Goal: Use online tool/utility: Utilize a website feature to perform a specific function

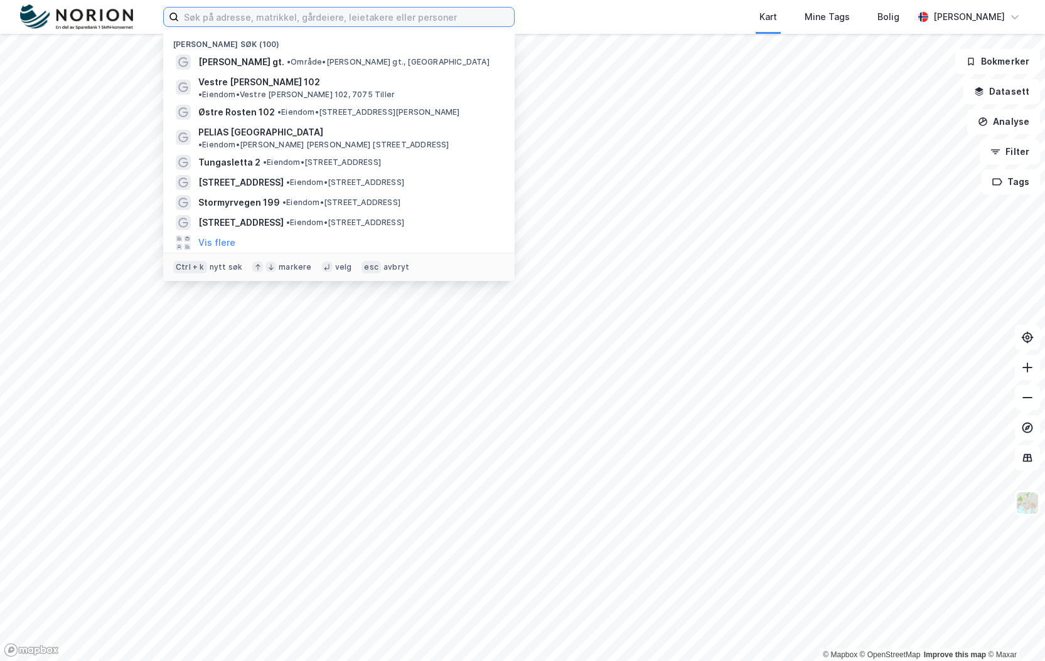
click at [310, 13] on input at bounding box center [346, 17] width 335 height 19
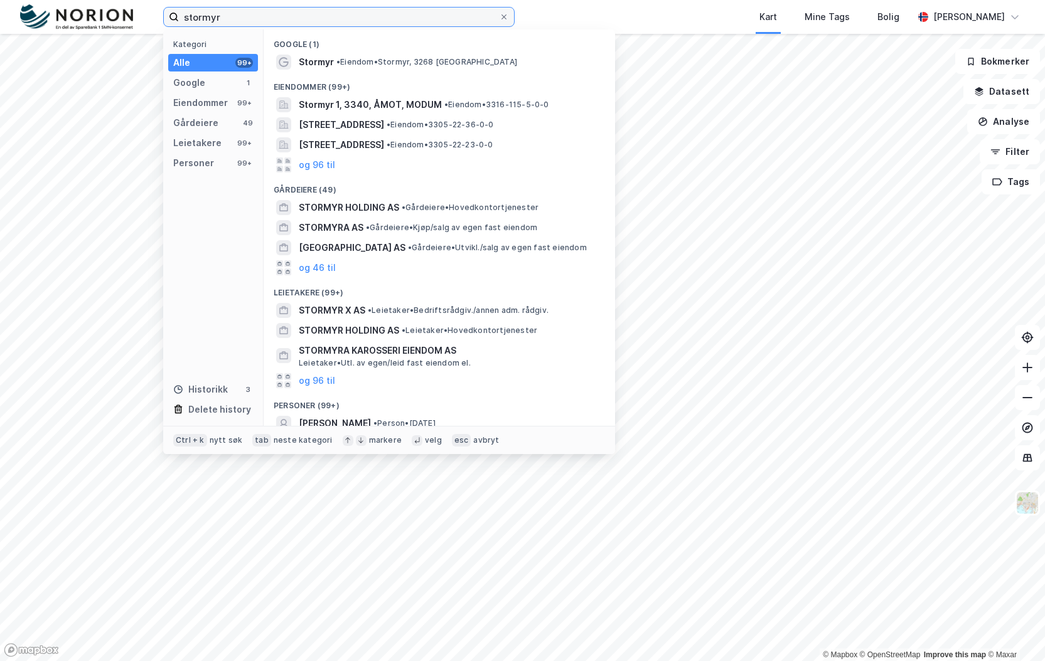
type input "stormyr"
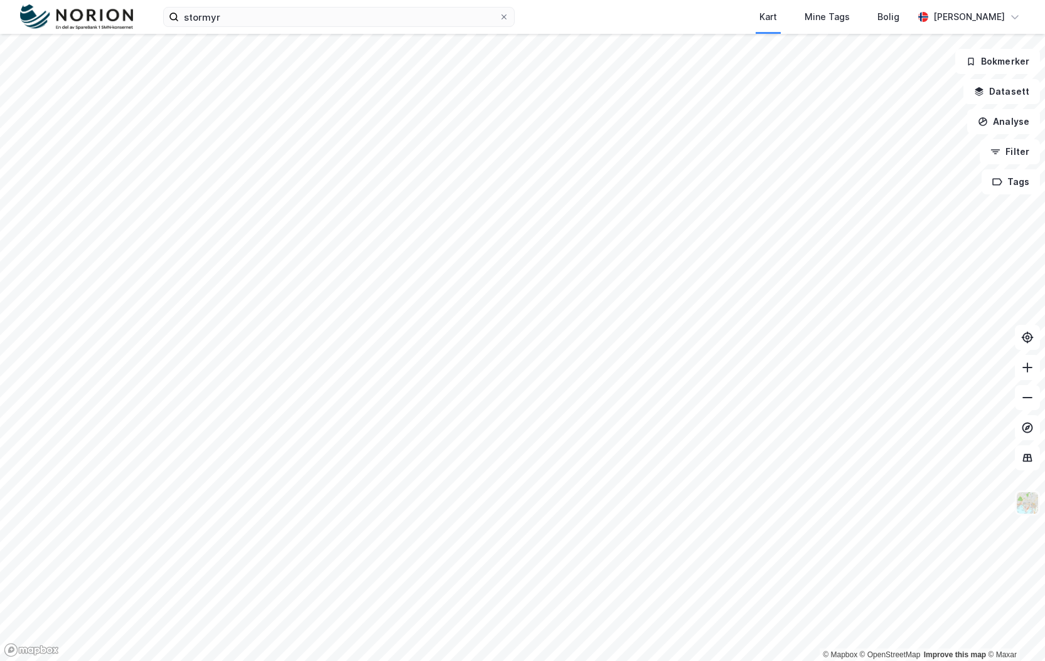
click at [1028, 505] on img at bounding box center [1027, 503] width 24 height 24
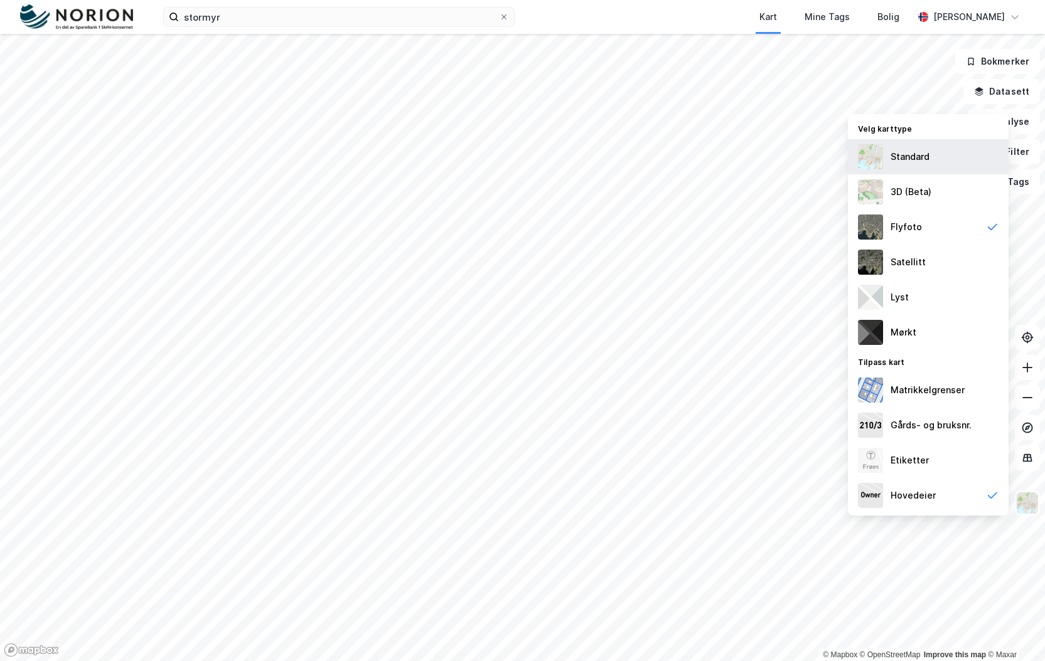
click at [914, 161] on div "Standard" at bounding box center [909, 156] width 39 height 15
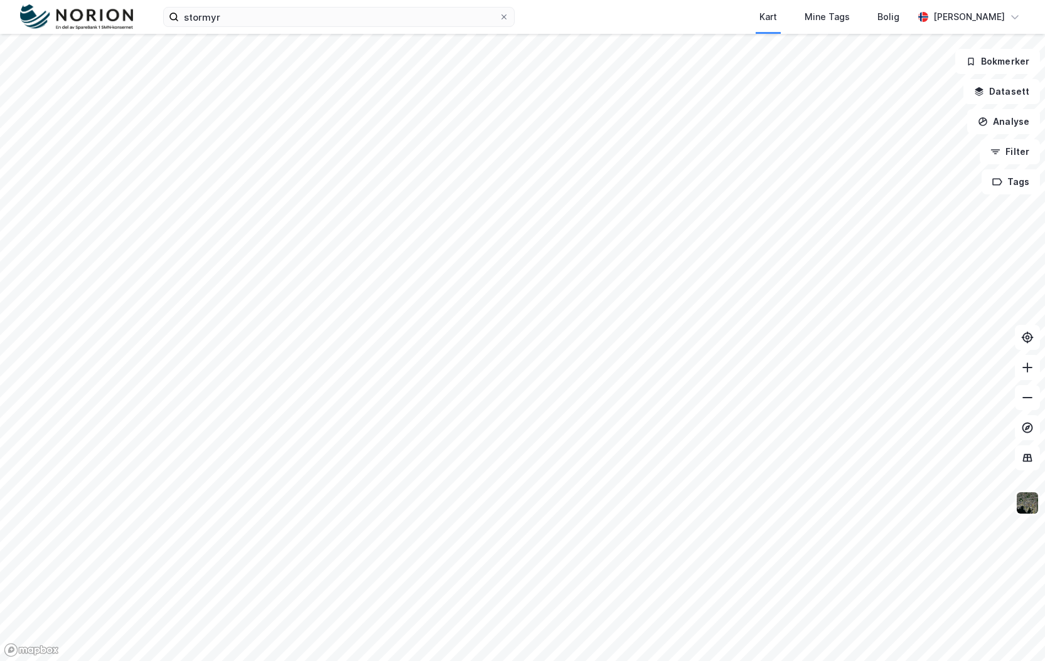
click at [1028, 501] on img at bounding box center [1027, 503] width 24 height 24
click at [1029, 509] on img at bounding box center [1027, 503] width 24 height 24
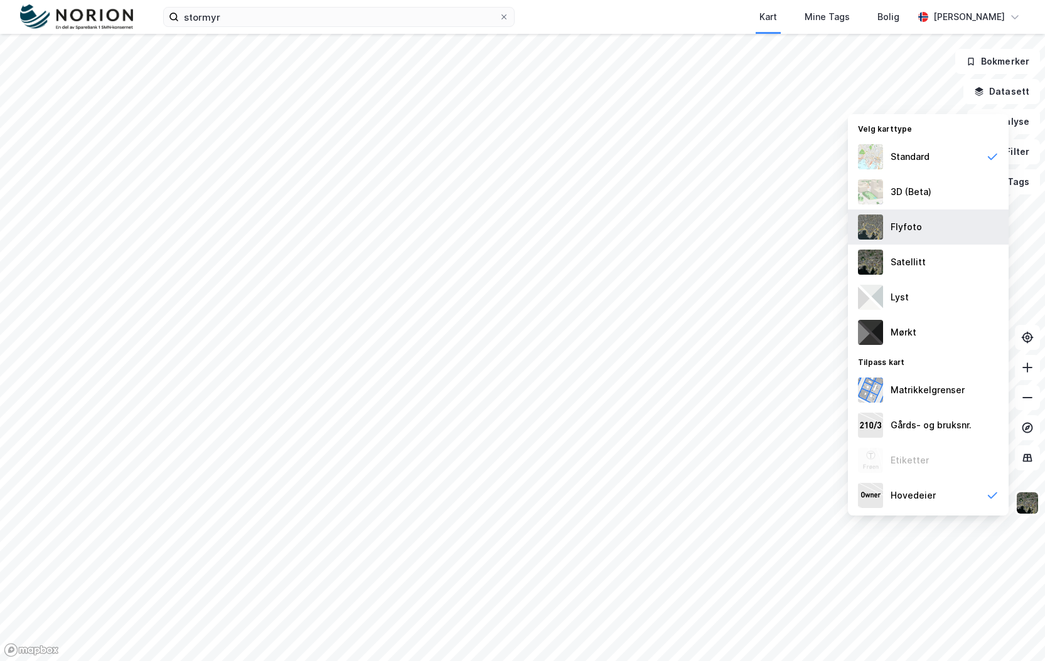
click at [892, 227] on div "Flyfoto" at bounding box center [905, 227] width 31 height 15
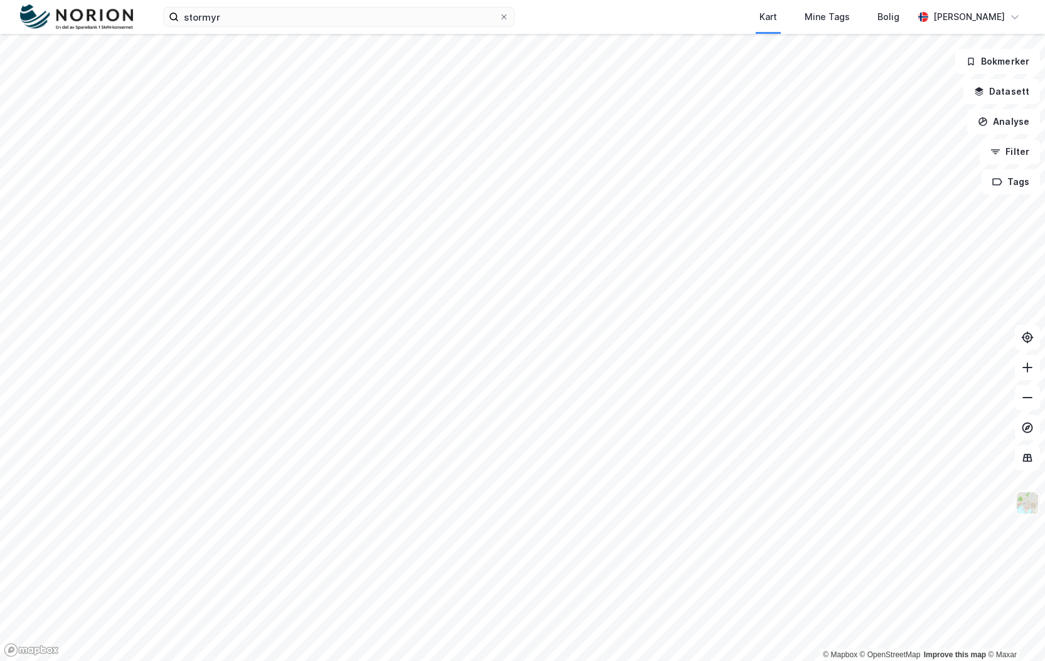
click at [1032, 511] on img at bounding box center [1027, 503] width 24 height 24
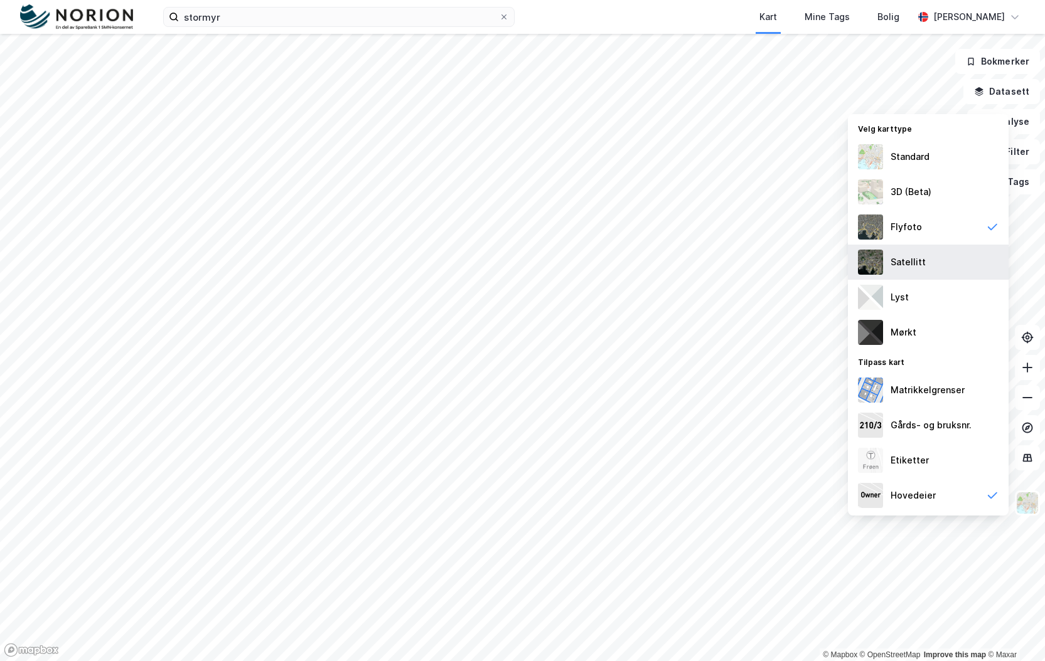
click at [891, 265] on div "Satellitt" at bounding box center [907, 262] width 35 height 15
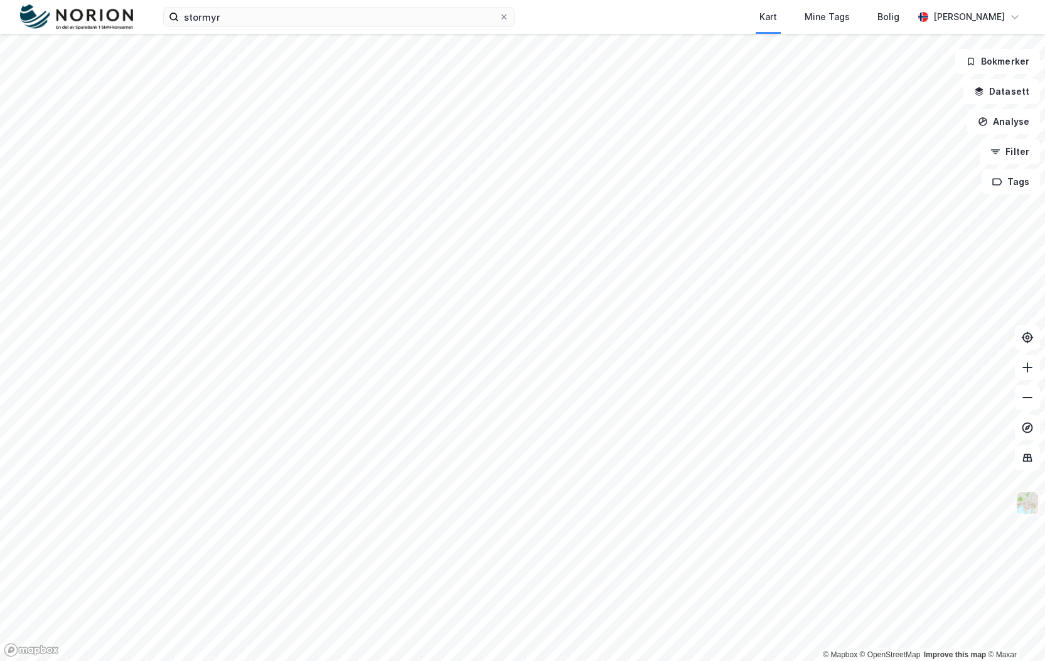
click at [1036, 509] on img at bounding box center [1027, 503] width 24 height 24
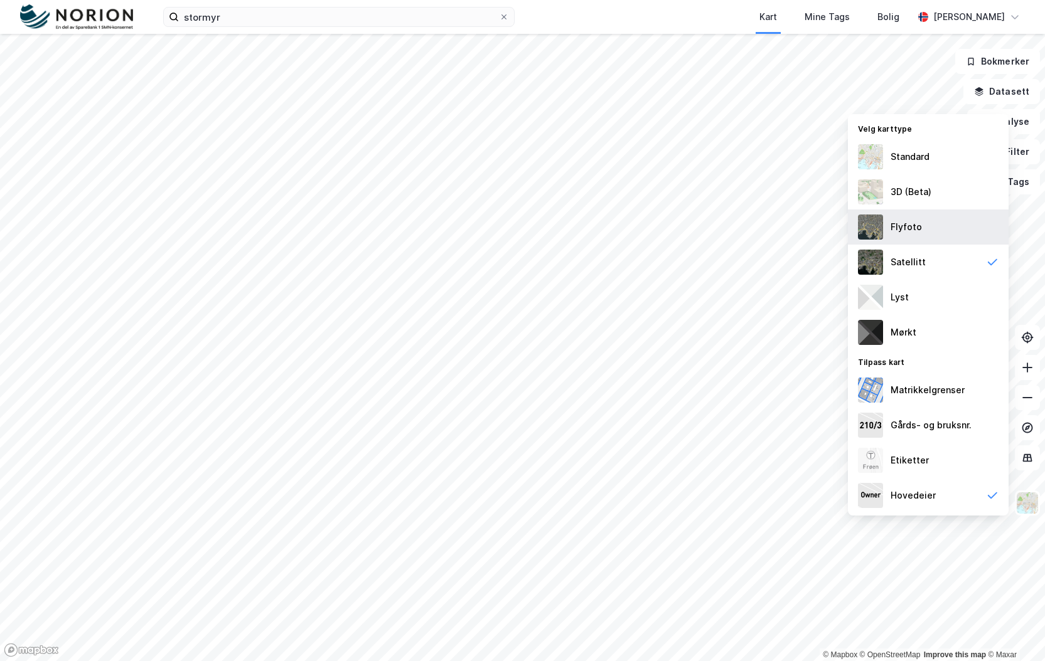
click at [902, 229] on div "Flyfoto" at bounding box center [905, 227] width 31 height 15
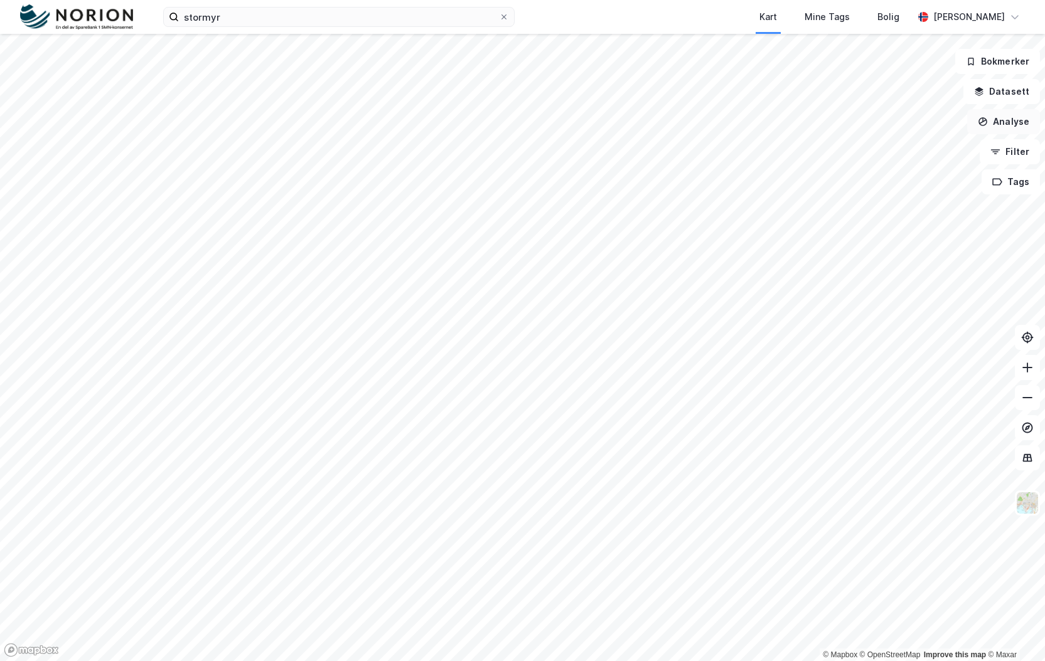
click at [1010, 124] on button "Analyse" at bounding box center [1003, 121] width 73 height 25
click at [875, 151] on div "Tegn område" at bounding box center [894, 148] width 109 height 11
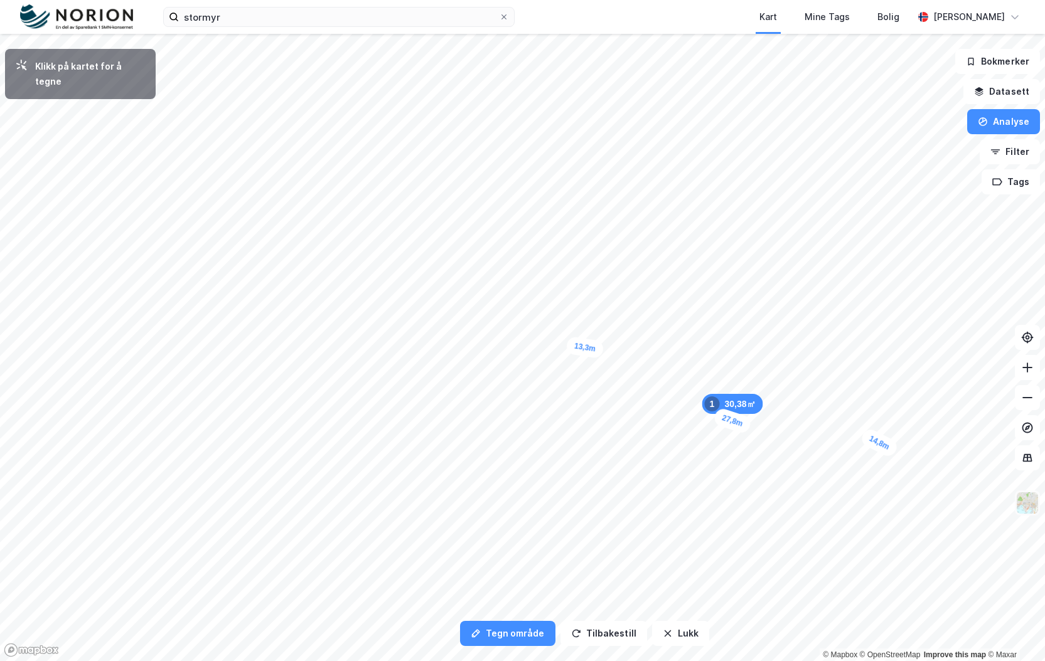
click at [1028, 508] on img at bounding box center [1027, 503] width 24 height 24
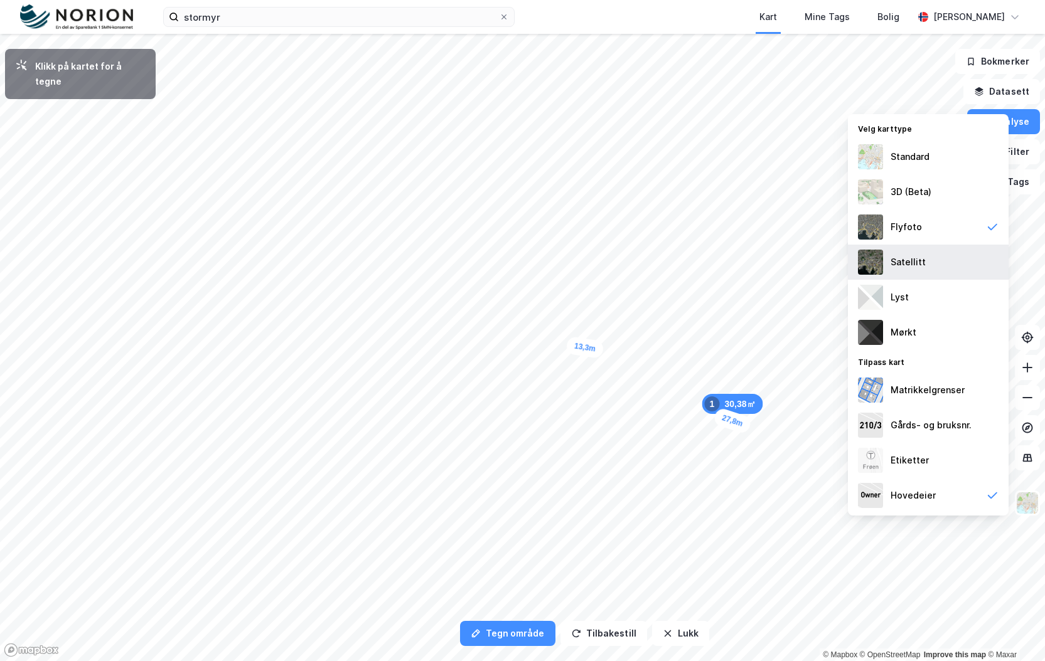
click at [912, 252] on div "Satellitt" at bounding box center [928, 262] width 161 height 35
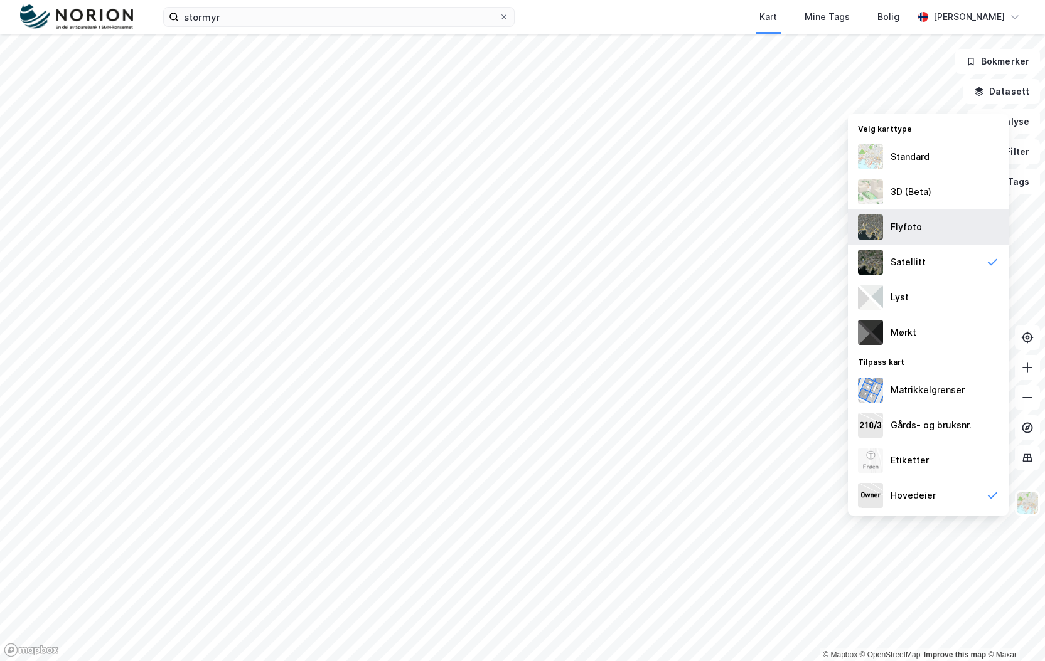
click at [893, 222] on div "Flyfoto" at bounding box center [905, 227] width 31 height 15
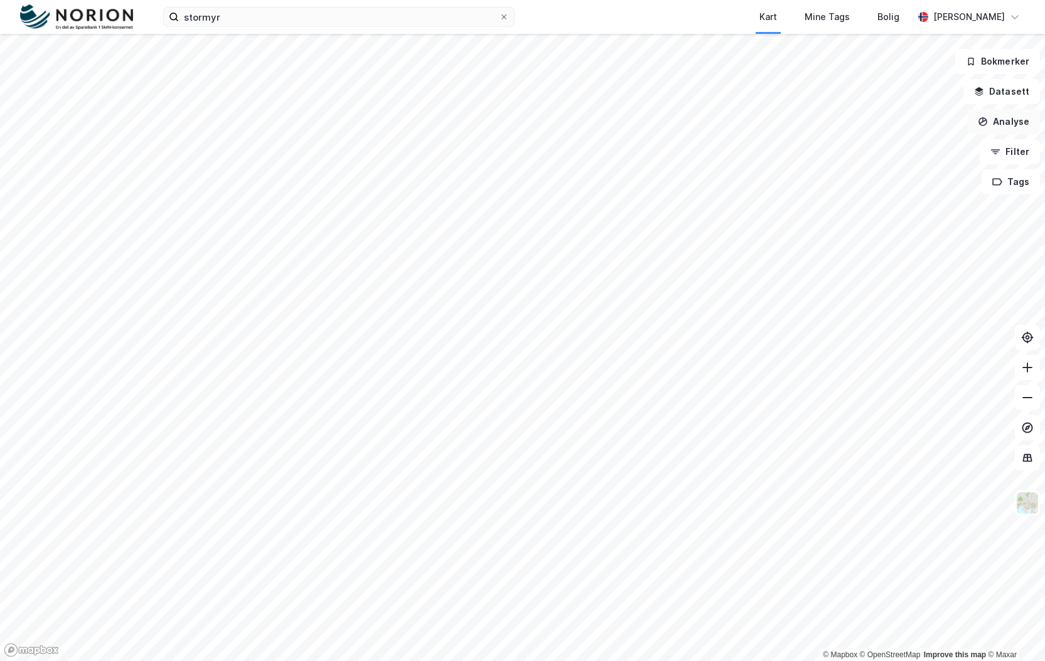
click at [1030, 115] on button "Analyse" at bounding box center [1003, 121] width 73 height 25
click at [877, 146] on div "Tegn område" at bounding box center [894, 148] width 109 height 11
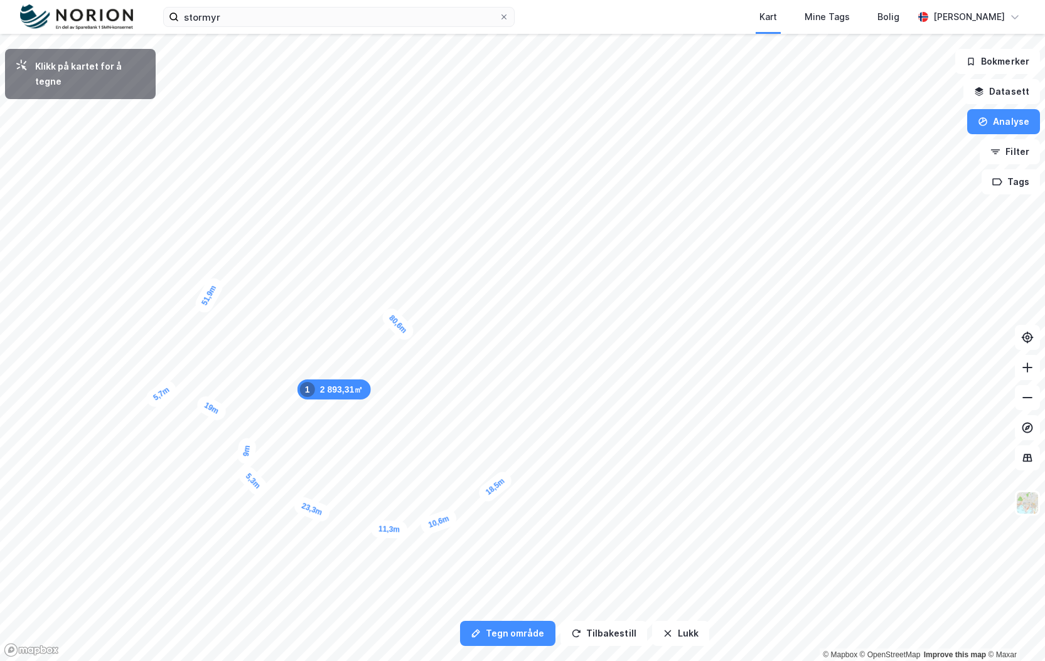
click at [151, 402] on div "5,7m" at bounding box center [161, 394] width 36 height 33
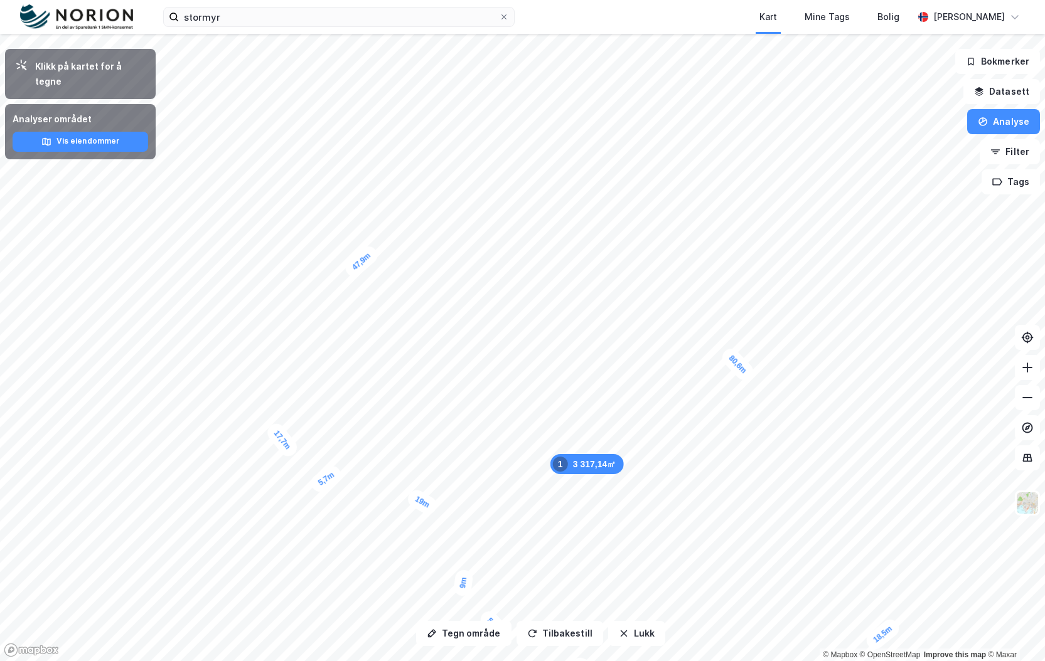
click at [396, 661] on html "stormyr Kart Mine Tags Bolig Fredrik Riseth Tegn område Tilbakestill Lukk Klikk…" at bounding box center [522, 330] width 1045 height 661
